Goal: Information Seeking & Learning: Find specific fact

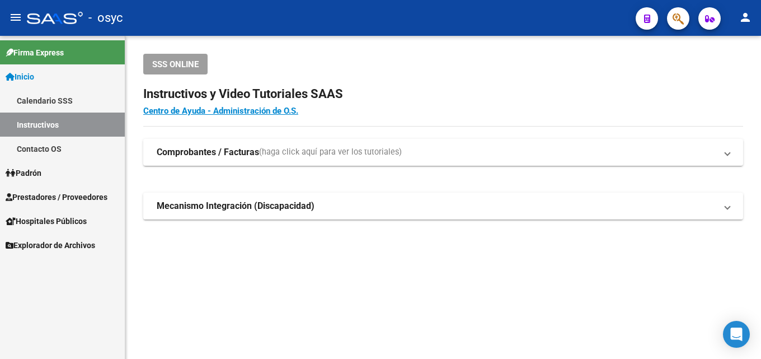
click at [680, 18] on icon "button" at bounding box center [677, 18] width 11 height 13
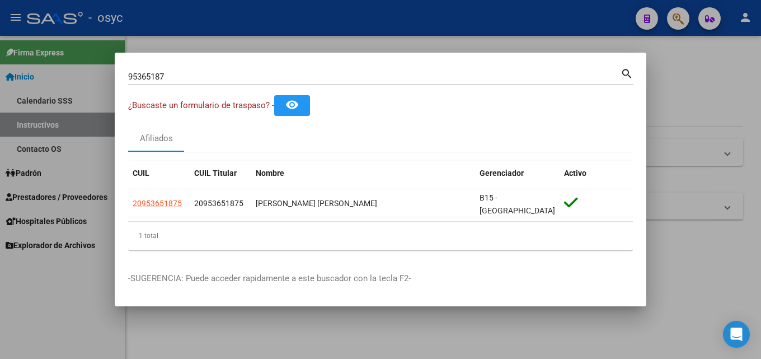
drag, startPoint x: 194, startPoint y: 83, endPoint x: 0, endPoint y: 85, distance: 194.1
click at [0, 84] on div "95365187 Buscar (apellido, dni, cuil, nro traspaso, cuit, obra social) search ¿…" at bounding box center [380, 179] width 761 height 359
click at [182, 72] on div "95365187 Buscar (apellido, dni, [PERSON_NAME], [PERSON_NAME], cuit, obra social)" at bounding box center [374, 76] width 492 height 17
click at [181, 82] on input "95365187" at bounding box center [374, 77] width 492 height 10
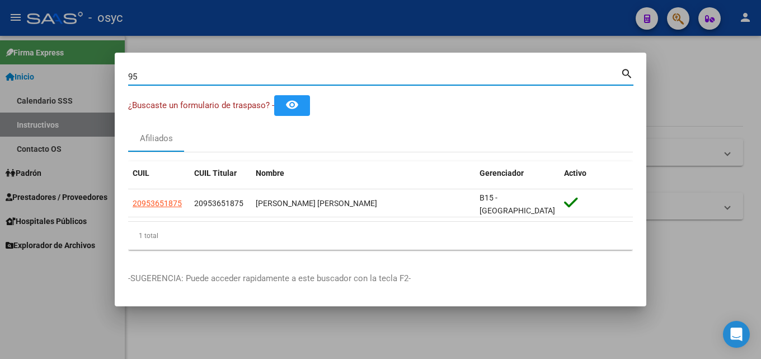
type input "9"
drag, startPoint x: 173, startPoint y: 73, endPoint x: 166, endPoint y: 76, distance: 8.5
click at [172, 74] on div "38149486 Buscar (apellido, dni, [PERSON_NAME], [PERSON_NAME], cuit, obra social)" at bounding box center [374, 76] width 492 height 17
drag, startPoint x: 176, startPoint y: 77, endPoint x: 0, endPoint y: 92, distance: 176.4
click at [0, 81] on div "38149486 Buscar (apellido, dni, cuil, nro traspaso, cuit, obra social) search ¿…" at bounding box center [380, 179] width 761 height 359
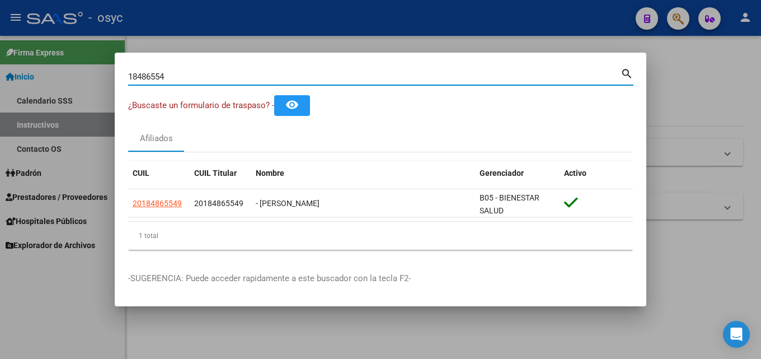
drag, startPoint x: 182, startPoint y: 78, endPoint x: 0, endPoint y: 38, distance: 186.6
click at [0, 53] on div "18486554 Buscar (apellido, dni, cuil, nro traspaso, cuit, obra social) search ¿…" at bounding box center [380, 179] width 761 height 359
drag, startPoint x: 223, startPoint y: 82, endPoint x: 0, endPoint y: 62, distance: 223.5
click at [0, 58] on div "53582857 Buscar (apellido, dni, cuil, nro traspaso, cuit, obra social) search ¿…" at bounding box center [380, 179] width 761 height 359
drag, startPoint x: 177, startPoint y: 74, endPoint x: 0, endPoint y: 208, distance: 221.3
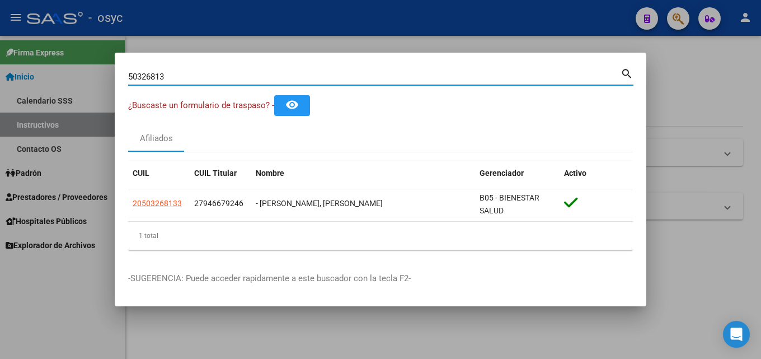
click at [0, 69] on div "50326813 Buscar (apellido, dni, cuil, [PERSON_NAME], cuit, obra social) search …" at bounding box center [380, 179] width 761 height 359
drag, startPoint x: 211, startPoint y: 78, endPoint x: 0, endPoint y: 74, distance: 210.9
click at [0, 70] on div "25057355 Buscar (apellido, dni, cuil, nro traspaso, cuit, obra social) search ¿…" at bounding box center [380, 179] width 761 height 359
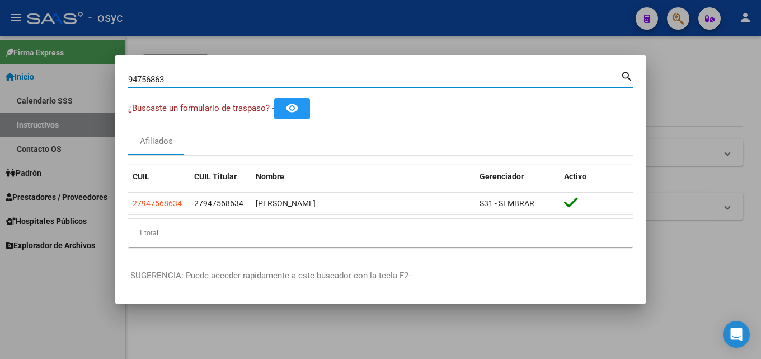
drag, startPoint x: 182, startPoint y: 78, endPoint x: 0, endPoint y: 70, distance: 182.0
click at [0, 73] on div "94756863 Buscar (apellido, dni, cuil, nro traspaso, cuit, obra social) search ¿…" at bounding box center [380, 179] width 761 height 359
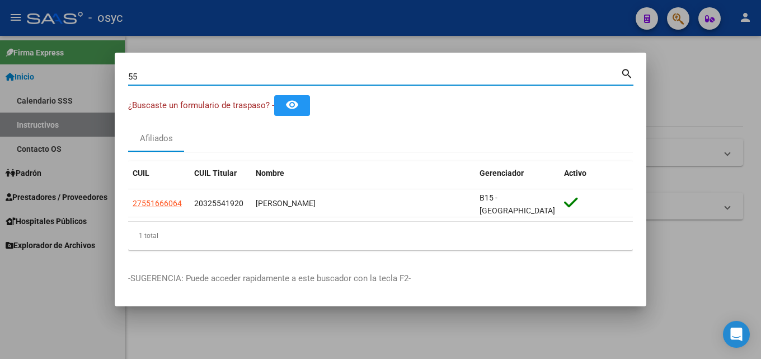
type input "5"
type input "1"
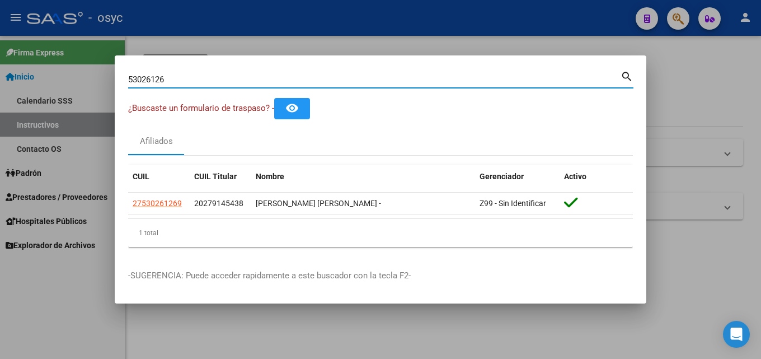
drag, startPoint x: 175, startPoint y: 79, endPoint x: 0, endPoint y: 55, distance: 176.7
click at [0, 77] on div "53026126 Buscar (apellido, dni, cuil, nro traspaso, cuit, obra social) search ¿…" at bounding box center [380, 179] width 761 height 359
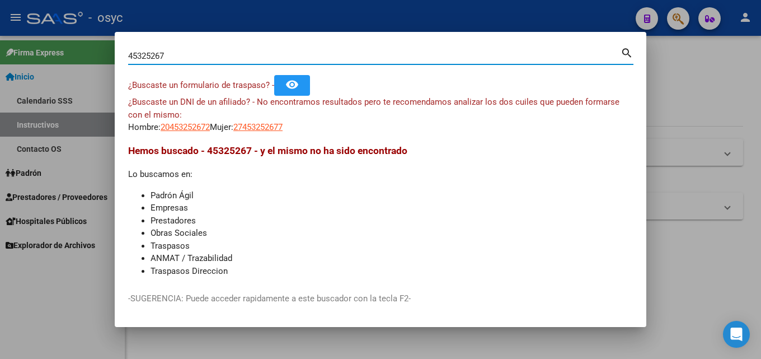
drag, startPoint x: 218, startPoint y: 52, endPoint x: 0, endPoint y: 25, distance: 219.9
click at [0, 25] on div "45325267 Buscar (apellido, dni, cuil, nro traspaso, cuit, obra social) search ¿…" at bounding box center [380, 179] width 761 height 359
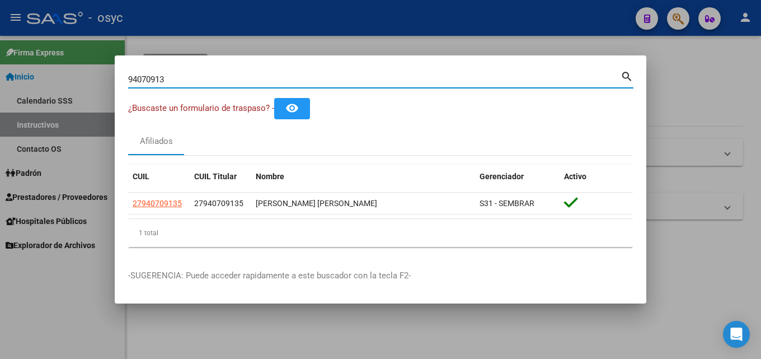
drag, startPoint x: 250, startPoint y: 81, endPoint x: 0, endPoint y: 93, distance: 250.3
click at [0, 82] on div "94070913 Buscar (apellido, dni, cuil, nro traspaso, cuit, obra social) search ¿…" at bounding box center [380, 179] width 761 height 359
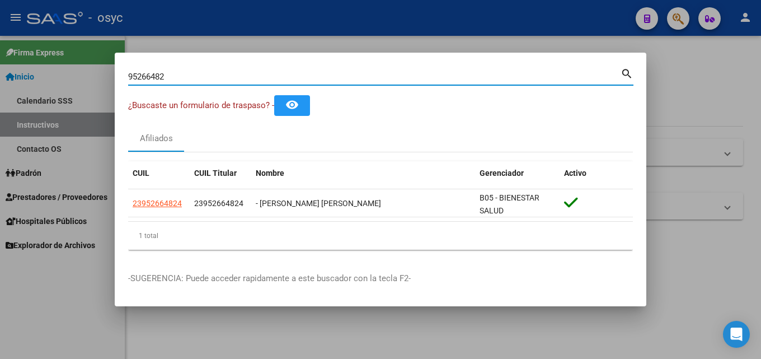
drag, startPoint x: 186, startPoint y: 79, endPoint x: 0, endPoint y: 79, distance: 186.3
click at [0, 79] on div "95266482 Buscar (apellido, dni, cuil, nro traspaso, cuit, obra social) search ¿…" at bounding box center [380, 179] width 761 height 359
drag, startPoint x: 174, startPoint y: 74, endPoint x: 0, endPoint y: 75, distance: 174.0
click at [0, 68] on div "48593374 Buscar (apellido, dni, cuil, nro traspaso, cuit, obra social) search ¿…" at bounding box center [380, 179] width 761 height 359
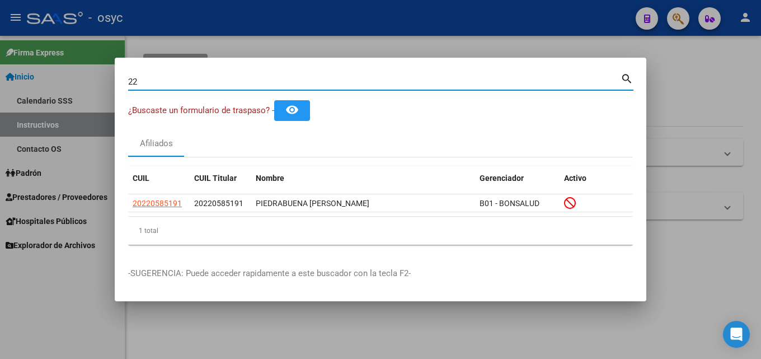
type input "2"
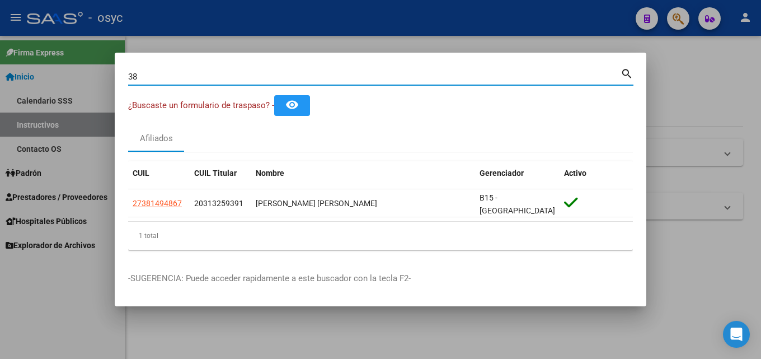
type input "3"
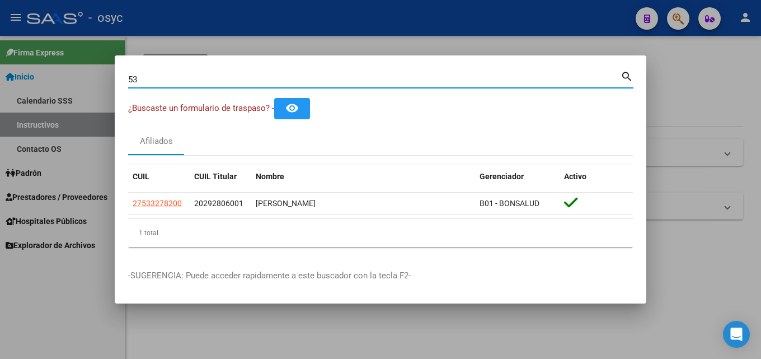
type input "5"
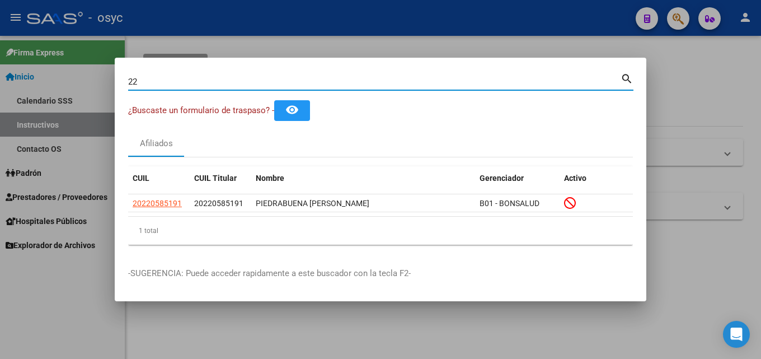
type input "2"
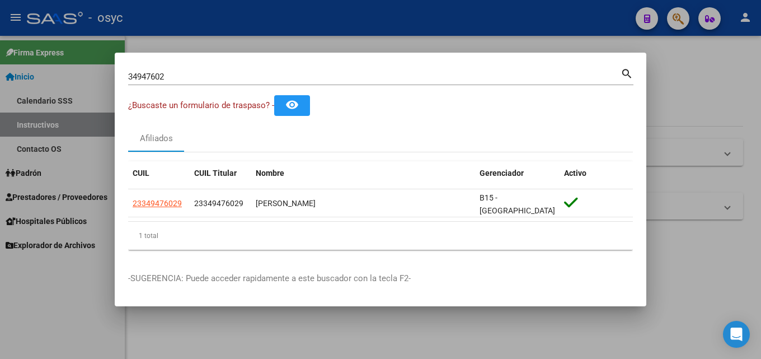
drag, startPoint x: 316, startPoint y: 84, endPoint x: 0, endPoint y: 78, distance: 316.1
click at [0, 78] on div "34947602 Buscar (apellido, dni, cuil, nro traspaso, cuit, obra social) search ¿…" at bounding box center [380, 179] width 761 height 359
click at [178, 82] on input "34947602" at bounding box center [374, 77] width 492 height 10
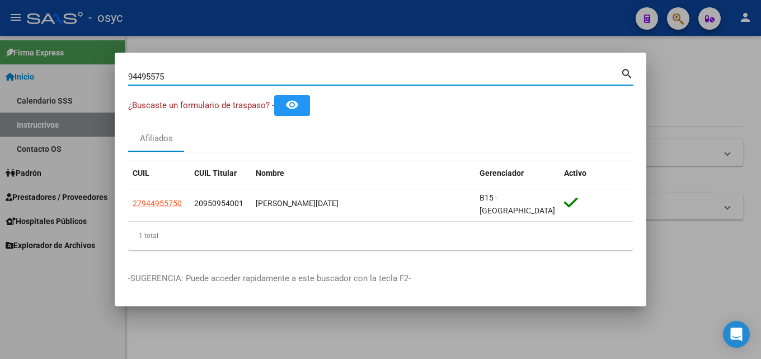
drag, startPoint x: 169, startPoint y: 77, endPoint x: 0, endPoint y: 78, distance: 169.0
click at [0, 77] on div "94495575 Buscar (apellido, dni, cuil, nro traspaso, cuit, obra social) search ¿…" at bounding box center [380, 179] width 761 height 359
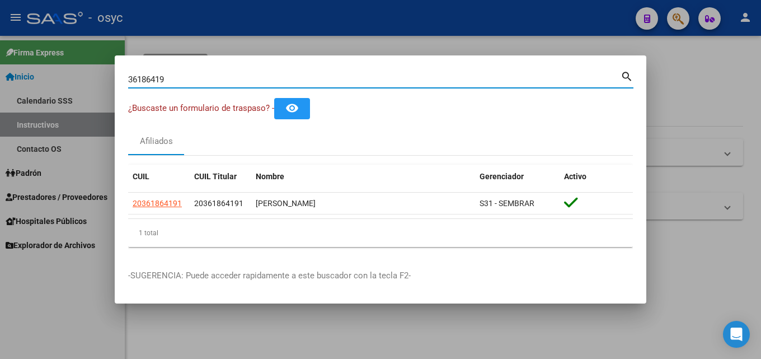
drag, startPoint x: 0, startPoint y: 77, endPoint x: 0, endPoint y: 69, distance: 8.4
click at [0, 63] on div "36186419 Buscar (apellido, dni, cuil, nro traspaso, cuit, obra social) search ¿…" at bounding box center [380, 179] width 761 height 359
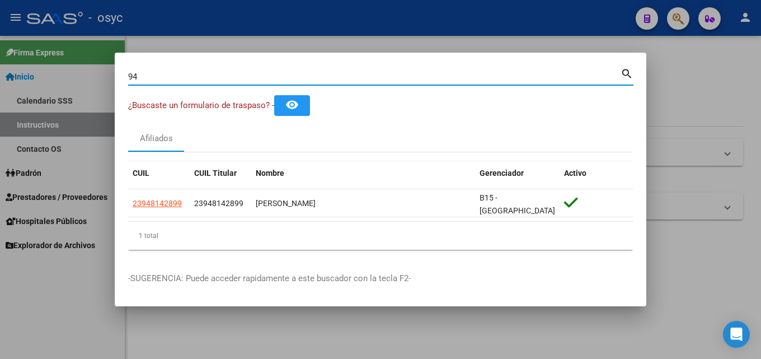
type input "9"
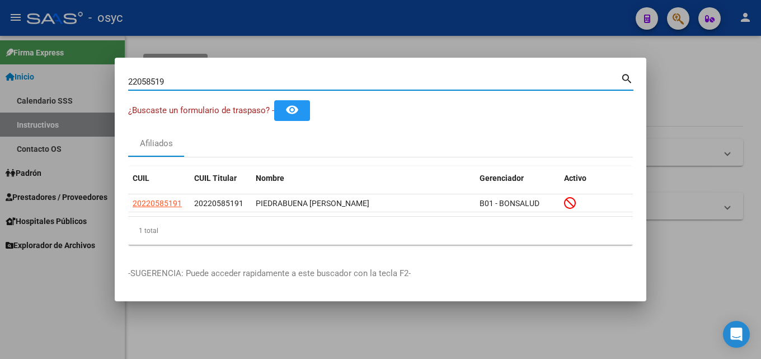
drag, startPoint x: 193, startPoint y: 86, endPoint x: 0, endPoint y: 73, distance: 193.5
click at [0, 73] on div "22058519 Buscar (apellido, dni, cuil, nro traspaso, cuit, obra social) search ¿…" at bounding box center [380, 179] width 761 height 359
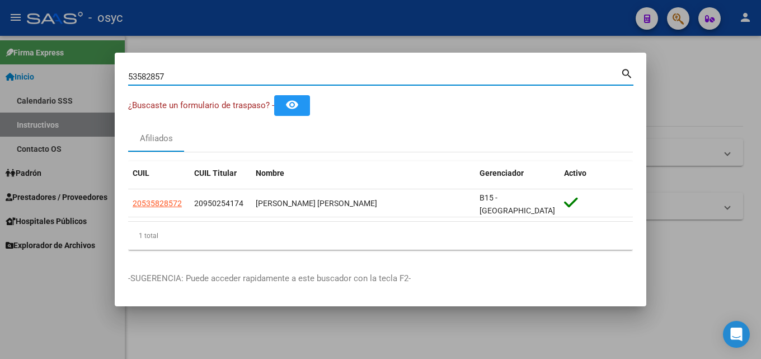
drag, startPoint x: 217, startPoint y: 80, endPoint x: 0, endPoint y: 82, distance: 217.1
click at [0, 83] on div "53582857 Buscar (apellido, dni, cuil, nro traspaso, cuit, obra social) search ¿…" at bounding box center [380, 179] width 761 height 359
drag, startPoint x: 182, startPoint y: 86, endPoint x: 176, endPoint y: 84, distance: 7.1
click at [182, 85] on div "53582857 Buscar (apellido, dni, [PERSON_NAME], [PERSON_NAME], cuit, obra social)" at bounding box center [374, 76] width 492 height 17
drag, startPoint x: 164, startPoint y: 81, endPoint x: 0, endPoint y: 102, distance: 165.2
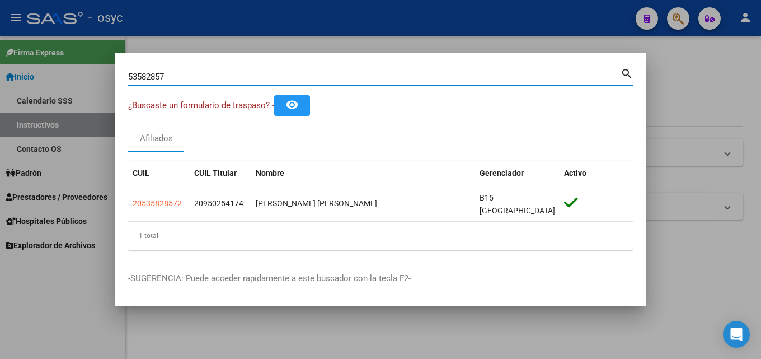
click at [0, 73] on div "53582857 Buscar (apellido, dni, cuil, nro traspaso, cuit, obra social) search ¿…" at bounding box center [380, 179] width 761 height 359
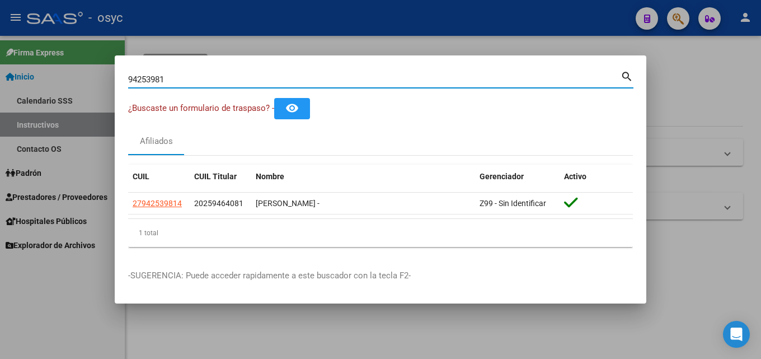
drag, startPoint x: 188, startPoint y: 74, endPoint x: 40, endPoint y: 76, distance: 148.3
click at [40, 76] on div "94253981 Buscar (apellido, dni, cuil, nro traspaso, cuit, obra social) search ¿…" at bounding box center [380, 179] width 761 height 359
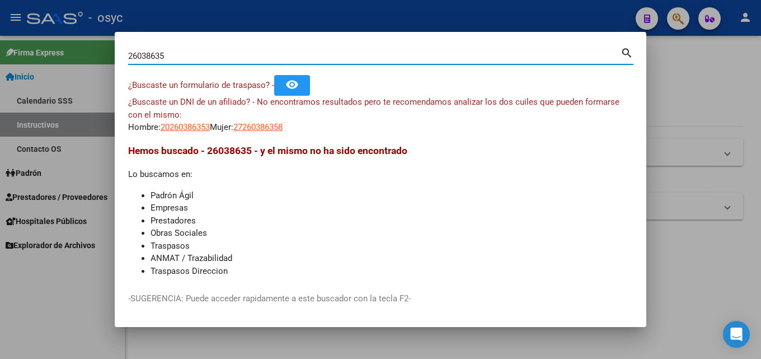
drag, startPoint x: 174, startPoint y: 57, endPoint x: 0, endPoint y: -12, distance: 187.1
click at [0, 0] on html "menu - osyc person Firma Express Inicio Calendario SSS Instructivos Contacto OS…" at bounding box center [380, 179] width 761 height 359
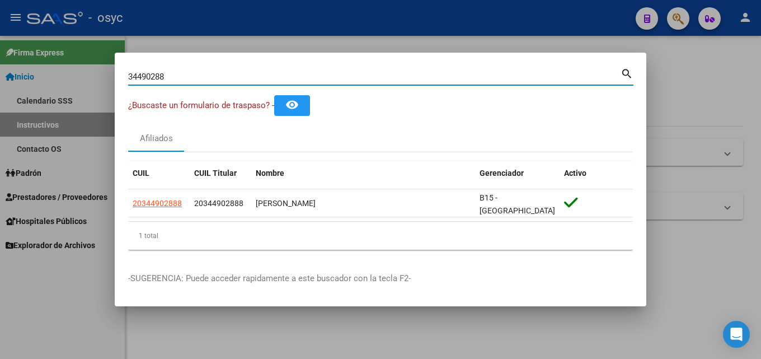
drag, startPoint x: 200, startPoint y: 79, endPoint x: 0, endPoint y: 54, distance: 201.8
click at [0, 70] on div "34490288 Buscar (apellido, dni, cuil, nro traspaso, cuit, obra social) search ¿…" at bounding box center [380, 179] width 761 height 359
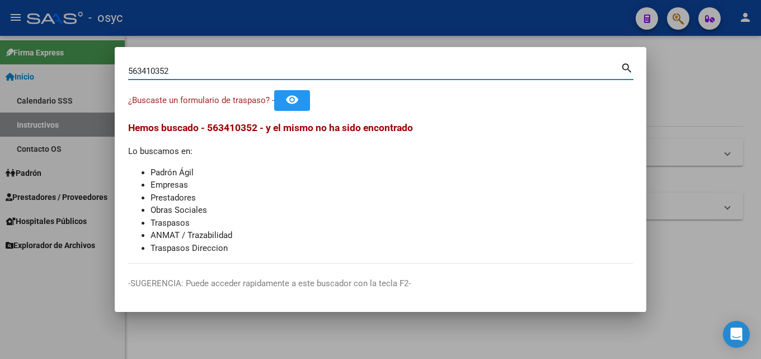
drag, startPoint x: 177, startPoint y: 70, endPoint x: 0, endPoint y: 73, distance: 177.4
click at [0, 73] on div "563410352 Buscar (apellido, dni, cuil, nro traspaso, cuit, obra social) search …" at bounding box center [380, 179] width 761 height 359
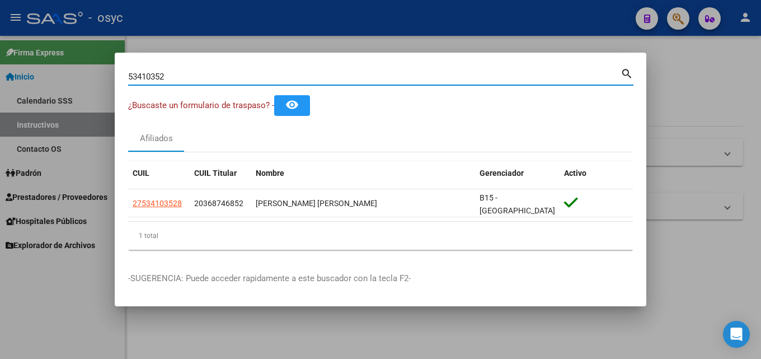
drag, startPoint x: 213, startPoint y: 76, endPoint x: 11, endPoint y: 35, distance: 206.0
click at [0, 30] on div "53410352 Buscar (apellido, dni, cuil, nro traspaso, cuit, obra social) search ¿…" at bounding box center [380, 179] width 761 height 359
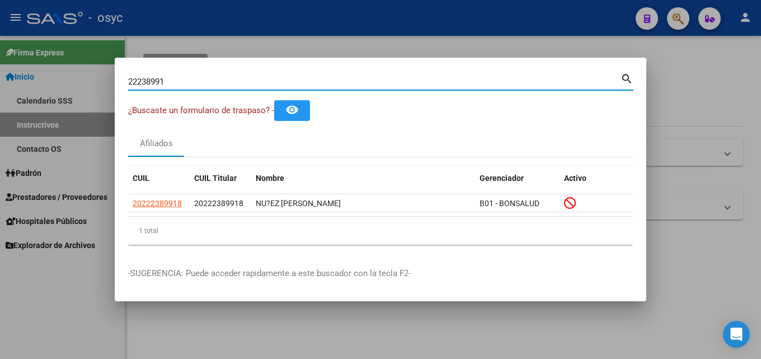
drag, startPoint x: 185, startPoint y: 80, endPoint x: 0, endPoint y: 76, distance: 184.6
click at [0, 76] on div "22238991 Buscar (apellido, dni, cuil, nro traspaso, cuit, obra social) search ¿…" at bounding box center [380, 179] width 761 height 359
type input "26038635"
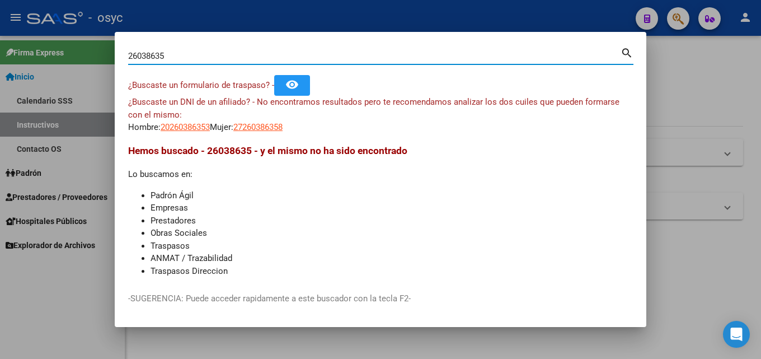
drag, startPoint x: 176, startPoint y: 55, endPoint x: 0, endPoint y: 57, distance: 176.2
click at [0, 57] on div "26038635 Buscar (apellido, dni, cuil, nro traspaso, cuit, obra social) search ¿…" at bounding box center [380, 179] width 761 height 359
